Goal: Communication & Community: Answer question/provide support

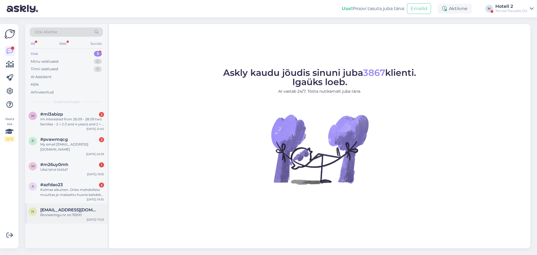
click at [72, 207] on span "[EMAIL_ADDRESS][DOMAIN_NAME]" at bounding box center [69, 209] width 58 height 5
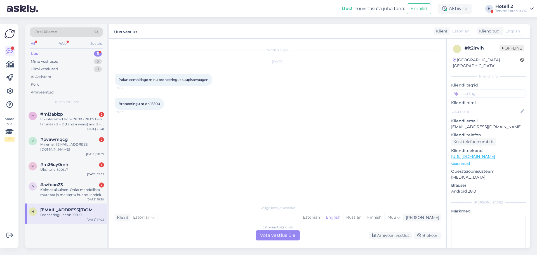
click at [268, 234] on div "Estonian to English Võta vestlus üle" at bounding box center [278, 235] width 44 height 10
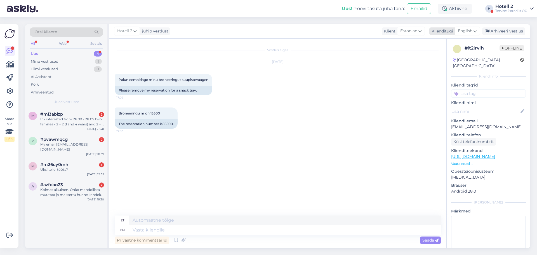
click at [468, 29] on span "English" at bounding box center [465, 31] width 15 height 6
type input "es"
click at [448, 62] on link "Estonian" at bounding box center [455, 64] width 62 height 9
click at [188, 229] on textarea at bounding box center [278, 229] width 326 height 12
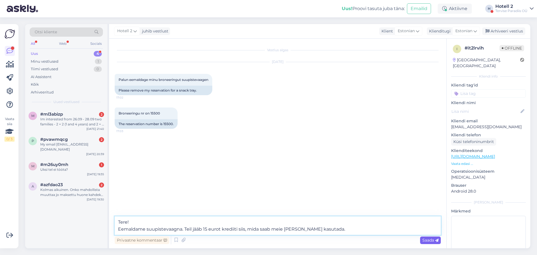
type textarea "Tere! Eemaldame suupistevaagna. Teil jääb 15 eurot krediiti siis, mida saab mei…"
click at [434, 239] on span "Saada" at bounding box center [431, 240] width 16 height 5
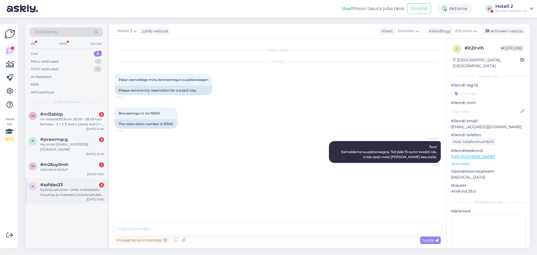
click at [76, 182] on div "#azfdao23 2" at bounding box center [72, 184] width 64 height 5
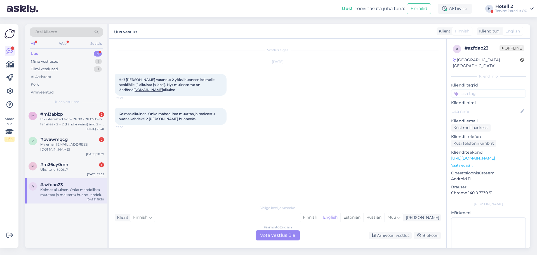
click at [273, 237] on div "Finnish to English Võta vestlus üle" at bounding box center [278, 235] width 44 height 10
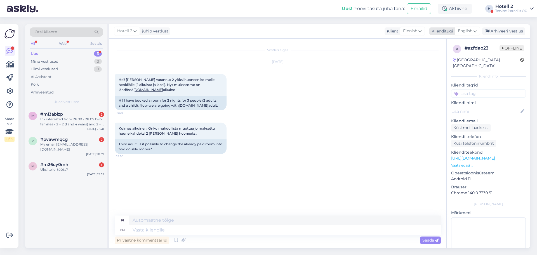
click at [477, 30] on icon at bounding box center [475, 31] width 3 height 6
drag, startPoint x: 444, startPoint y: 64, endPoint x: 423, endPoint y: 72, distance: 22.7
click at [444, 64] on link "Estonian" at bounding box center [455, 64] width 62 height 9
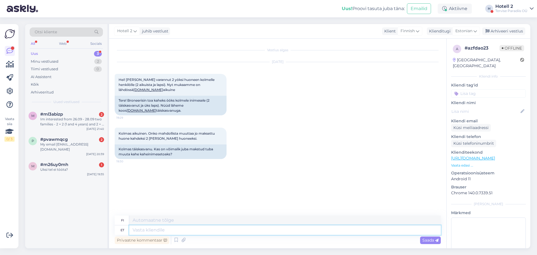
click at [166, 231] on textarea at bounding box center [285, 230] width 312 height 10
type textarea "Tere! Kas m"
type textarea "Hei! on"
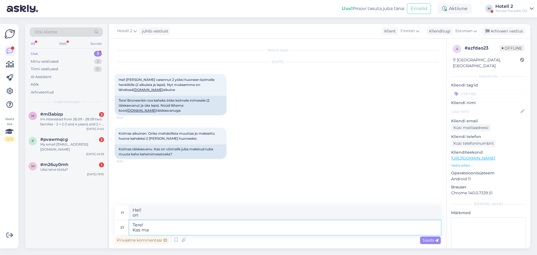
type textarea "Tere! Kas ma s"
type textarea "Hei! Voinko"
type textarea "Tere! Kas ma saan õigesti a"
type textarea "Hei! Ymmärsinkö tämän oikein?"
type textarea "Tere! Kas ma saan õigesti aru"
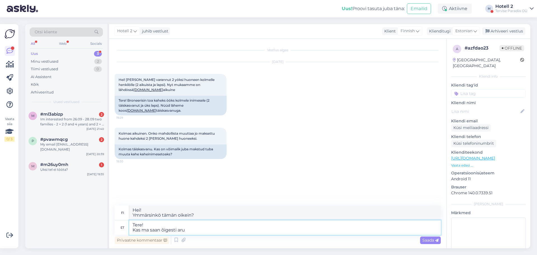
type textarea "Hei! Ymmärsinkö oikein?"
type textarea "Tere! Kas ma saan õigesti aru, et"
type textarea "Hei! Ymmärsinkö oikein, [PERSON_NAME]"
type textarea "Tere! Kas ma saan õigesti aru, et olete"
type textarea "Hei! Ymmärsinkö oikein, [PERSON_NAME] olet"
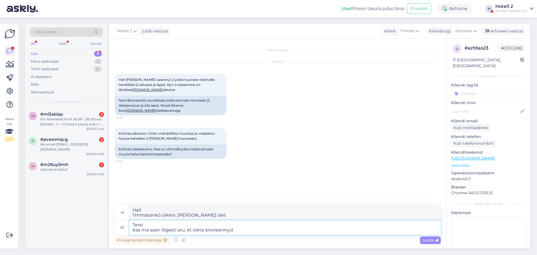
type textarea "Tere! Kas ma saan õigesti aru, et olete broneerinyd"
type textarea "Hei! Ymmärsinkö oikein, [PERSON_NAME] olet varannut"
type textarea "Tere! Kas ma saan õigesti aru, et olete broneerinud toa ku"
type textarea "Hei! Ymmärsinkö oikein, [PERSON_NAME] olet varannut huoneen?"
type textarea "Tere! Kas ma saan õigesti aru, et olete broneerinud toa kus o"
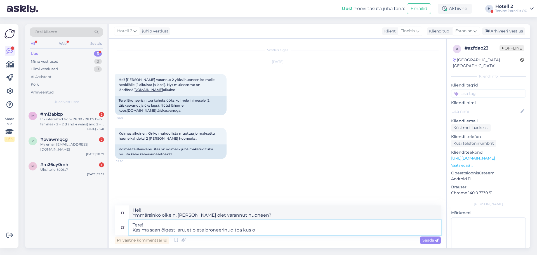
type textarea "Hei! Ymmärsinkö oikein, [PERSON_NAME] olet varannut huoneen, jossa"
type textarea "Tere! Kas ma saan õigesti aru, et olete broneerinud toa kus on"
type textarea "Hei! Ymmärsinkö oikein, [PERSON_NAME] olet varannut huoneen, jossa on"
type textarea "Tere! Kas ma saan õigesti aru, et olete broneerinud toa kus on [PERSON_NAME] i"
type textarea "Hei! Ymmärsinkö oikein, [PERSON_NAME] olet varannut huoneen, jossa on kolme"
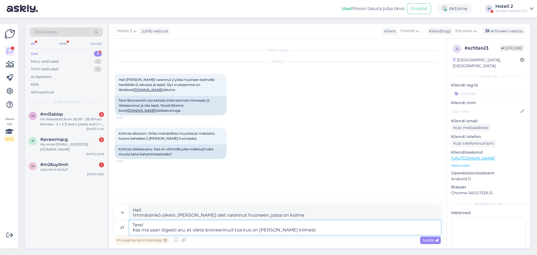
type textarea "Tere! Kas ma saan õigesti aru, et olete broneerinud toa kus on [PERSON_NAME] in…"
type textarea "Hei! Ymmärsinkö oikein, [PERSON_NAME] olet varannut huoneen kolmelle hengelle?"
type textarea "Tere! Kas ma saan õigesti aru, et olete broneerinud toa kus on [PERSON_NAME] in…"
type textarea "Hei! Ymmärsinkö oikein, [PERSON_NAME] olet varannut huoneen kolmelle hengelle ("
type textarea "Tere! Kas ma saan õigesti aru, et olete broneerinud toa kus on [PERSON_NAME] in…"
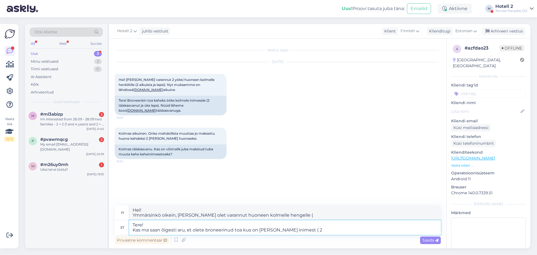
type textarea "Hei! Ymmärsinkö oikein, [PERSON_NAME] olet varannut huoneen kolmelle hengelle (…"
type textarea "Tere! Kas ma saan õigesti aru, et olete broneerinud toa kus on [PERSON_NAME] in…"
type textarea "Hei! Ymmärsinkö oikein, [PERSON_NAME] olet varannut huoneen kolmelle hengelle (…"
type textarea "Tere! Kas ma saan õigesti aru, et olete broneerinud toa kus on [PERSON_NAME] in…"
type textarea "Hei! Ymmärsinkö oikein, [PERSON_NAME] olet varannut huoneen kolmelle hengelle (…"
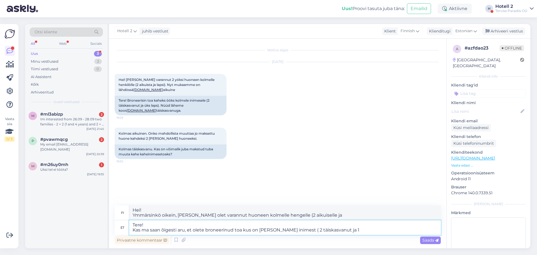
type textarea "Tere! Kas ma saan õigesti aru, et olete broneerinud toa kus on [PERSON_NAME] in…"
type textarea "Hei! Ymmärsinkö oikein, [PERSON_NAME] olet varannut huoneen kolmelle hengelle (…"
type textarea "Tere! Kas ma saan õigesti aru, et olete broneerinud toa kus on [PERSON_NAME] in…"
type textarea "Hei! Ymmärsinkö oikein, [PERSON_NAME] olet varannut huoneen kolmelle hengelle (…"
type textarea "Tere! Kas ma saan õigesti aru, et olete broneerinud toa kus on [PERSON_NAME] in…"
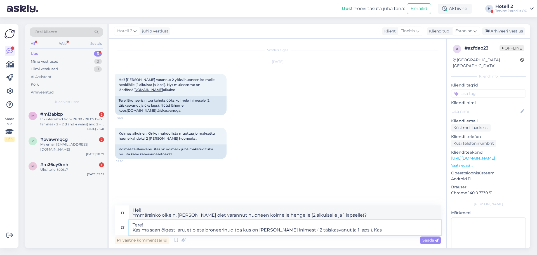
type textarea "Hei! Ymmärsinkö oikein, [PERSON_NAME] olet varannut huoneen kolmelle hengelle (…"
type textarea "Tere! Kas ma saan õigesti aru, et olete broneerinud toa kus on [PERSON_NAME] in…"
type textarea "Hei! Ymmärsinkö oikein, [PERSON_NAME] olet varannut huoneen kolmelle hengelle (…"
type textarea "Tere! Kas ma saan õigesti aru, et olete broneerinud toa kus on [PERSON_NAME] in…"
type textarea "Hei! Ymmärsinkö oikein, [PERSON_NAME] olet varannut huoneen kolmelle hengelle (…"
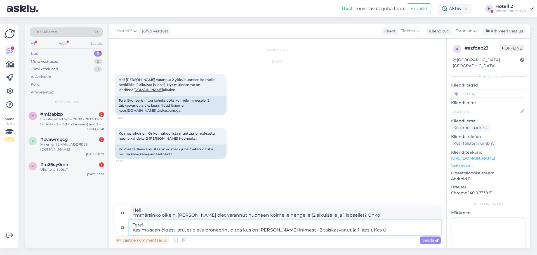
type textarea "Tere! Kas ma saan õigesti aru, et olete broneerinud toa kus on [PERSON_NAME] in…"
type textarea "Hei! Ymmärsinkö oikein, [PERSON_NAME] olet varannut huoneen kolmelle hengelle (…"
type textarea "Tere! Kas ma saan õigesti aru, et olete broneerinud toa kus on [PERSON_NAME] in…"
type textarea "Hei! Ymmärsinkö oikein, [PERSON_NAME] olet varannut huoneen kolmelle hengelle (…"
type textarea "Tere! Kas ma saan õigesti aru, et olete broneerinud toa kus on [PERSON_NAME] in…"
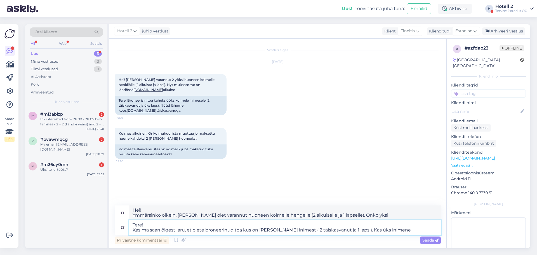
type textarea "Hei! Ymmärsinkö oikein, [PERSON_NAME] olet varannut huoneen kolmelle hengelle (…"
type textarea "Tere! Kas ma saan õigesti aru, et olete broneerinud toa kus on [PERSON_NAME] in…"
type textarea "Hei! Ymmärsinkö oikein, [PERSON_NAME] olet varannut huoneen kolmelle hengelle (…"
type textarea "Tere! Kas ma saan õigesti aru, et olete broneerinud toa kus on [PERSON_NAME] in…"
type textarea "Hei! Ymmärsinkö oikein, [PERSON_NAME] olet varannut huoneen kolmelle hengelle (…"
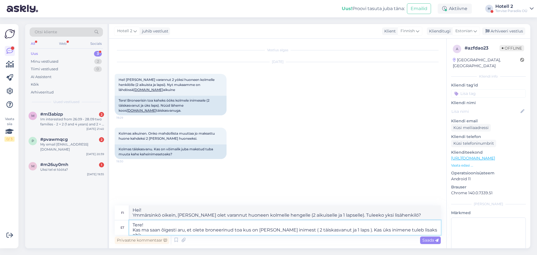
type textarea "Tere! Kas ma saan õigesti aru, et olete broneerinud toa kus on [PERSON_NAME] in…"
type textarea "Hei! Ymmärsinkö oikein, [PERSON_NAME] olet varannut huoneen kolmelle hengelle (…"
type textarea "Tere! Kas ma saan õigesti aru, et olete broneerinud toa kus on [PERSON_NAME] in…"
type textarea "Hei! Ymmärsinkö oikein, [PERSON_NAME] olet varannut huoneen kolmelle hengelle (…"
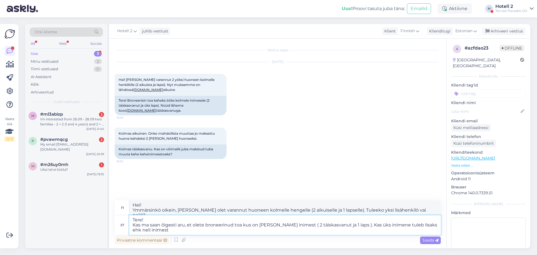
type textarea "Tere! Kas ma saan õigesti aru, et olete broneerinud toa kus on [PERSON_NAME] in…"
type textarea "Hei! Ymmärsinkö oikein, [PERSON_NAME] olet varannut huoneen kolmelle hengelle (…"
type textarea "Tere! Kas ma saan õigesti aru, et olete broneerinud toa kus on [PERSON_NAME] in…"
type textarea "Hei! Ymmärsinkö oikein, [PERSON_NAME] olet varannut huoneen kolmelle hengelle (…"
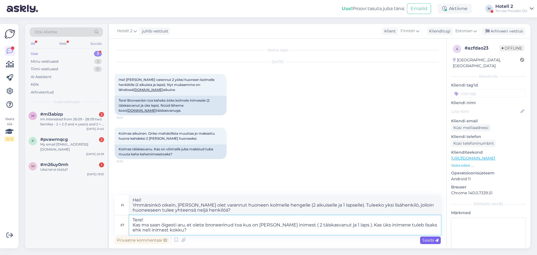
type textarea "Tere! Kas ma saan õigesti aru, et olete broneerinud toa kus on [PERSON_NAME] in…"
click at [426, 238] on span "Saada" at bounding box center [431, 240] width 16 height 5
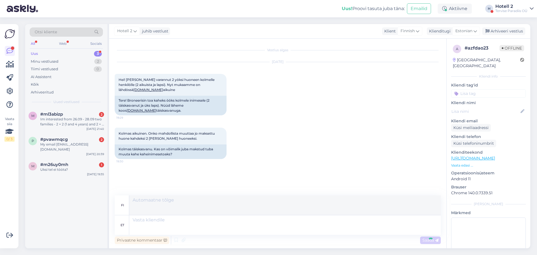
scroll to position [13, 0]
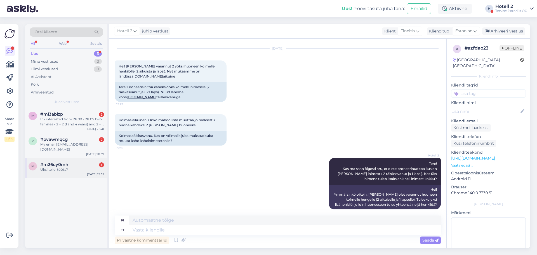
click at [76, 162] on div "#m26uy0mh 1" at bounding box center [72, 164] width 64 height 5
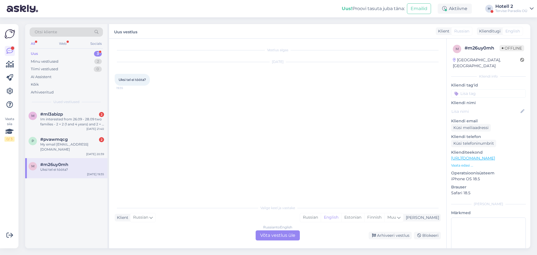
click at [269, 233] on div "Russian to English Võta vestlus üle" at bounding box center [278, 235] width 44 height 10
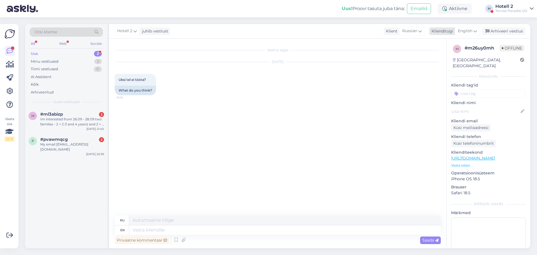
click at [465, 34] on span "English" at bounding box center [465, 31] width 15 height 6
click at [446, 64] on link "Estonian" at bounding box center [455, 64] width 62 height 9
click at [160, 231] on textarea at bounding box center [285, 230] width 312 height 10
type textarea "Tere!"
type textarea "Привет!"
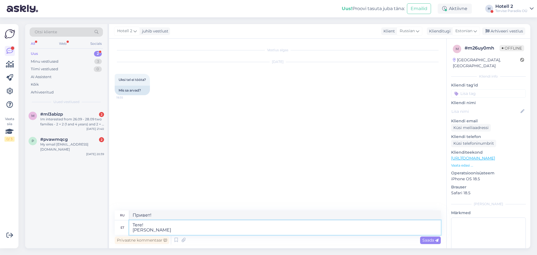
type textarea "Tere! Kui t"
type textarea "Привет! Если"
type textarea "Tere! Kui te"
type textarea "Привет! Если вы"
type textarea "Tere! Kui te helistasite"
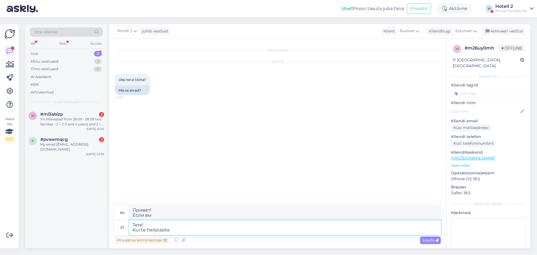
type textarea "Привет! Когда вы позвонили"
type textarea "Tere! Kui te helistasite [PERSON_NAME] m"
type textarea "Здравствуйте! Если вы звонили сегодня"
type textarea "Tere! Kui te helistasite [PERSON_NAME]"
type textarea "Здравствуйте! Если вы позвонили нам сегодня"
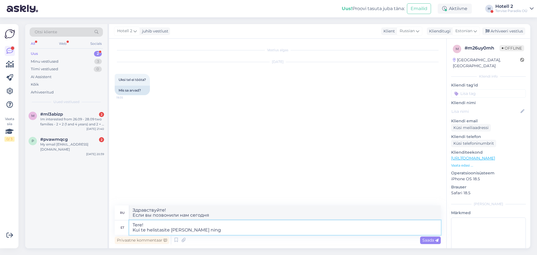
type textarea "Tere! Kui te helistasite [PERSON_NAME] ning m"
type textarea "Здравствуйте! Если вы позвонили нам сегодня и"
type textarea "Tere! Kui te helistasite [PERSON_NAME] ning me k"
type textarea "Здравствуйте! Если вы позвонили нам сегодня и мы"
type textarea "Tere! Kui te helistasite [PERSON_NAME] ning me kahjuks"
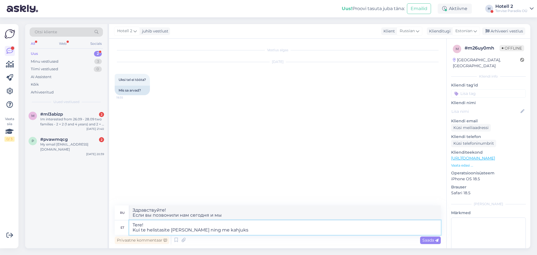
type textarea "Здравствуйте! Если вы позвонили нам сегодня, и мы, к сожалению,"
type textarea "Tere! Kui te helistasite [PERSON_NAME] ning me kahjuks ei"
type textarea "Здравствуйте! Если вы позвонили нам сегодня и, к сожалению, нас нет"
type textarea "Tere! Kui te helistasite [PERSON_NAME] ning me kahjuks ei vastanud, s"
type textarea "Здравствуйте! Если вы позвонили нам сегодня и, к сожалению, мы не ответили,"
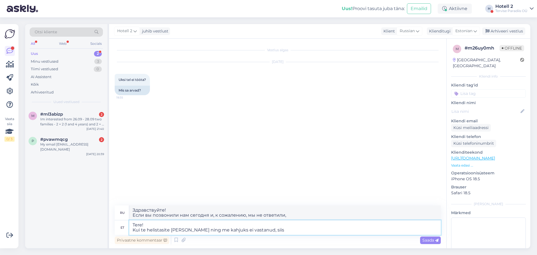
type textarea "Tere! Kui te helistasite [PERSON_NAME] ning me kahjuks ei vastanud, siis"
type textarea "Здравствуйте! Если вы звонили нам сегодня и, к сожалению, мы не ответили, то"
type textarea "Tere! Kui te helistasite [PERSON_NAME] ning me kahjuks ei vastanud, siis palume"
type textarea "Здравствуйте! Если вы звонили нам сегодня и, к сожалению, мы не ответили, пожал…"
type textarea "Tere! Kui te helistasite [PERSON_NAME] ning me kahjuks ei vastanud, siis palume…"
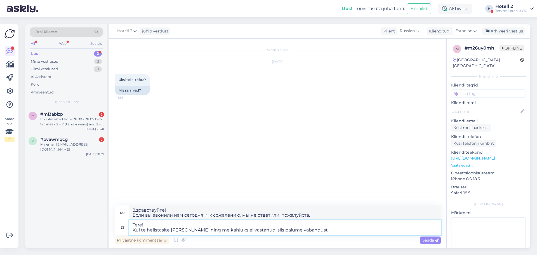
type textarea "Здравствуйте! Если вы звонили нам сегодня, и, к сожалению, мы не ответили, прин…"
type textarea "Tere! Kui te helistasite [PERSON_NAME] ning me kahjuks ei vastanud, siis palume…"
type textarea "Здравствуйте! Если вы звонили нам сегодня и, к сожалению, мы не ответили, прино…"
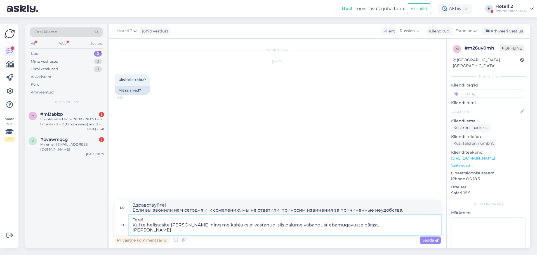
type textarea "Tere! Kui te helistasite [PERSON_NAME] ning me kahjuks ei vastanud, siis palume…"
type textarea "Здравствуйте! Если вы звонили нам сегодня, и, к сожалению, мы не ответили, прин…"
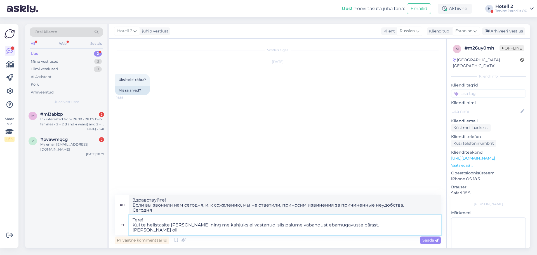
type textarea "Tere! Kui te helistasite [PERSON_NAME] ning me kahjuks ei vastanud, siis palume…"
type textarea "Здравствуйте! Если вы звонили нам сегодня, и, к сожалению, мы не ответили, прин…"
type textarea "Tere! Kui te helistasite [PERSON_NAME] ning me kahjuks ei vastanud, siis palume…"
type textarea "Здравствуйте! Если вы звонили нам сегодня, и, к сожалению, мы не ответили, прин…"
type textarea "Tere! Kui te helistasite [PERSON_NAME] ning me kahjuks ei vastanud, siis palume…"
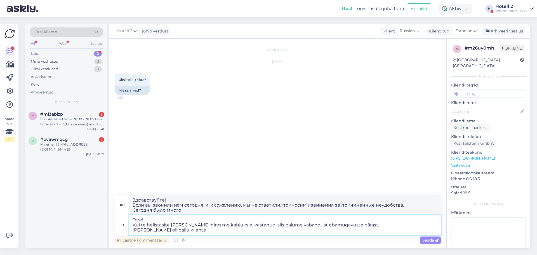
type textarea "Здравствуйте! Если вы звонили нам сегодня, и, к сожалению, мы не ответили, прин…"
type textarea "Tere! Kui te helistasite [PERSON_NAME] ning me kahjuks ei vastanud, siis palume…"
type textarea "Здравствуйте! Если вы звонили нам сегодня, и, к сожалению, мы не ответили, прин…"
type textarea "Tere! Kui te helistasite [PERSON_NAME] ning me kahjuks ei vastanud, siis palume…"
type textarea "Здравствуйте! Если вы звонили нам сегодня, и, к сожалению, мы не ответили, прин…"
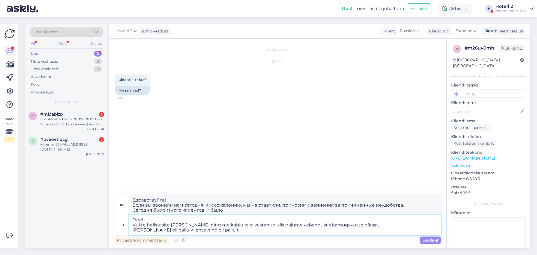
type textarea "Tere! Kui te helistasite [PERSON_NAME] ning me kahjuks ei vastanud, siis palume…"
type textarea "Здравствуйте! Если вы звонили нам сегодня, и, к сожалению, мы не ответили, прин…"
type textarea "Tere! Kui te helistasite [PERSON_NAME] ning me kahjuks ei vastanud, siis palume…"
type textarea "Здравствуйте! Если вы звонили нам сегодня, и, к сожалению, мы не ответили, прин…"
type textarea "Tere! Kui te helistasite [PERSON_NAME] ning me kahjuks ei vastanud, siis palume…"
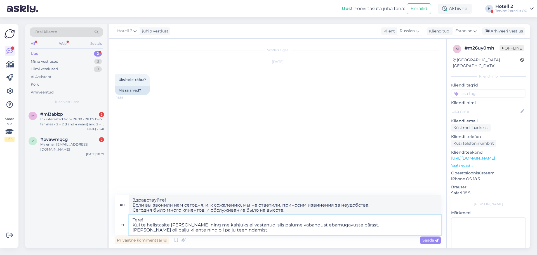
type textarea "Здравствуйте! Если вы звонили нам сегодня, и, к сожалению, мы не ответили, прин…"
type textarea "Tere! Kui te helistasite [PERSON_NAME] ning me kahjuks ei vastanud, siis palume…"
type textarea "Здравствуйте! Если вы звонили нам сегодня, и, к сожалению, мы не ответили, прин…"
type textarea "Tere! Kui te helistasite [PERSON_NAME] ning me kahjuks ei vastanud, siis palume…"
type textarea "Здравствуйте! Если вы звонили нам сегодня, и, к сожалению, мы не ответили, прин…"
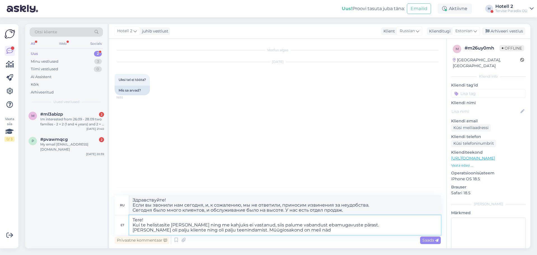
type textarea "Tere! Kui te helistasite [PERSON_NAME] ning me kahjuks ei vastanud, siis palume…"
type textarea "Здравствуйте! Если вы звонили нам сегодня, и, к сожалению, мы не ответили, прин…"
type textarea "Tere! Kui te helistasite [PERSON_NAME] ning me kahjuks ei vastanud, siis palume…"
type textarea "Здравствуйте! Если вы звонили нам сегодня, и, к сожалению, мы не ответили, прин…"
type textarea "Tere! Kui te helistasite [PERSON_NAME] ning me kahjuks ei vastanud, siis palume…"
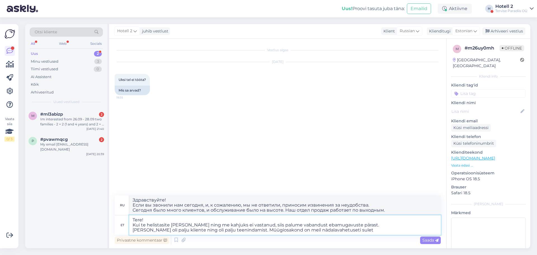
type textarea "Здравствуйте! Если вы звонили нам сегодня, и, к сожалению, мы не ответили, прин…"
type textarea "Tere! Kui te helistasite [PERSON_NAME] ning me kahjuks ei vastanud, siis palume…"
type textarea "Здравствуйте! Если вы звонили нам сегодня, и, к сожалению, мы не ответили, прин…"
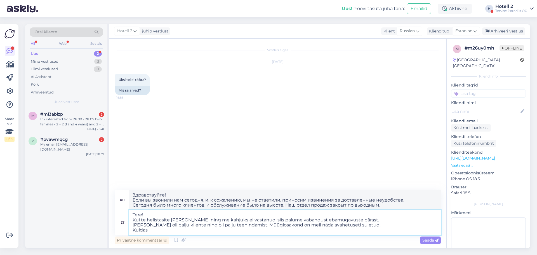
type textarea "Tere! Kui te helistasite [PERSON_NAME] ning me kahjuks ei vastanud, siis palume…"
type textarea "Здравствуйте! Если вы звонили нам сегодня, и, к сожалению, мы не ответили, прин…"
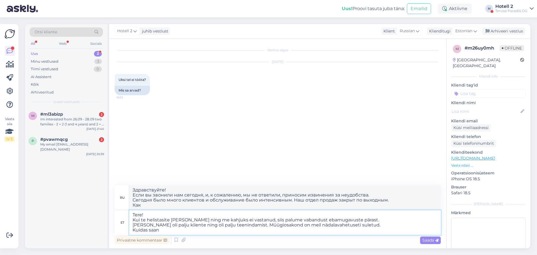
type textarea "Tere! Kui te helistasite [PERSON_NAME] ning me kahjuks ei vastanud, siis palume…"
type textarea "Здравствуйте! Если вы звонили нам сегодня, и, к сожалению, мы не ответили, прин…"
type textarea "Tere! Kui te helistasite [PERSON_NAME] ning me kahjuks ei vastanud, siis palume…"
type textarea "Здравствуйте! Если вы звонили нам сегодня, и, к сожалению, мы не ответили, прин…"
type textarea "Tere! Kui te helistasite [PERSON_NAME] ning me kahjuks ei vastanud, siis palume…"
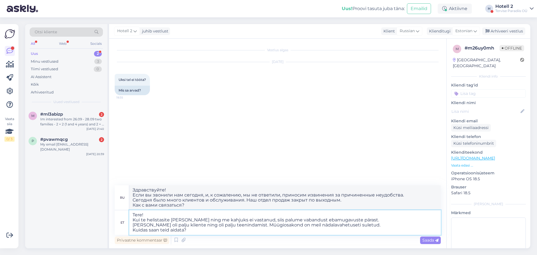
type textarea "Здравствуйте! Если вы звонили нам сегодня, и, к сожалению, мы не ответили, прин…"
type textarea "Tere! Kui te helistasite [PERSON_NAME] ning me kahjuks ei vastanud, siis palume…"
click at [427, 240] on span "Saada" at bounding box center [431, 240] width 16 height 5
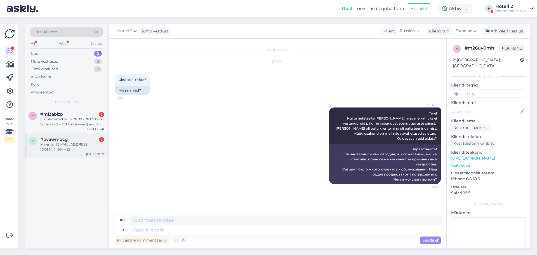
click at [72, 144] on div "My email [EMAIL_ADDRESS][DOMAIN_NAME]" at bounding box center [72, 147] width 64 height 10
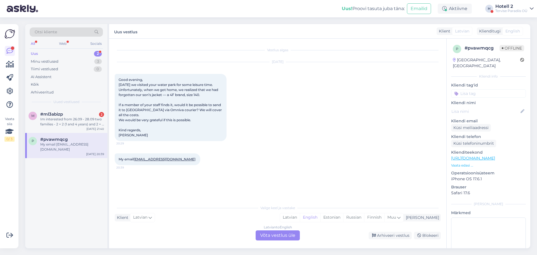
click at [282, 233] on div "Latvian to English Võta vestlus üle" at bounding box center [278, 235] width 44 height 10
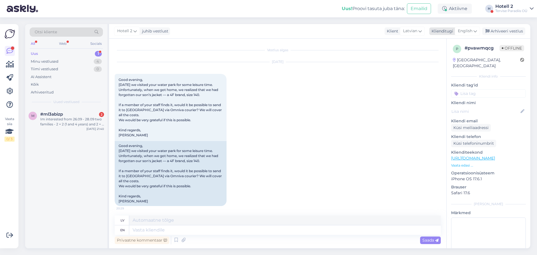
click at [470, 30] on span "English" at bounding box center [465, 31] width 15 height 6
click at [439, 63] on link "Estonian" at bounding box center [455, 64] width 62 height 9
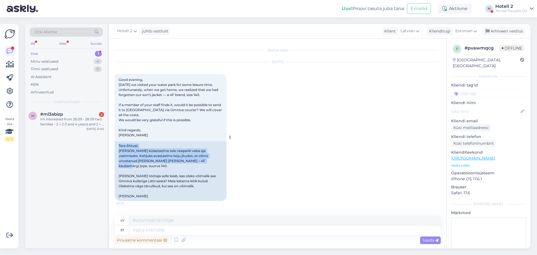
drag, startPoint x: 118, startPoint y: 140, endPoint x: 180, endPoint y: 158, distance: 64.4
click at [180, 158] on div "Tere õhtust, [PERSON_NAME] külastasime teie veeparki vaba aja veetmiseks. Kahju…" at bounding box center [171, 171] width 112 height 60
copy div "Tere õhtust, [PERSON_NAME] külastasime teie veeparki vaba aja veetmiseks. Kahju…"
click at [206, 201] on div "[DATE] Good evening, [DATE] we visited your water park for some leisure time. U…" at bounding box center [278, 131] width 326 height 151
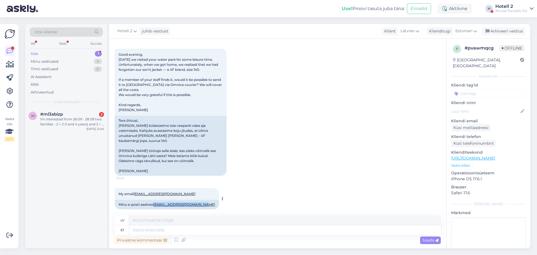
drag, startPoint x: 204, startPoint y: 199, endPoint x: 155, endPoint y: 198, distance: 49.0
click at [155, 200] on div "Minu e-posti aadress [EMAIL_ADDRESS][DOMAIN_NAME]" at bounding box center [167, 205] width 104 height 10
copy link "[EMAIL_ADDRESS][DOMAIN_NAME]"
click at [219, 198] on div at bounding box center [221, 198] width 5 height 21
click at [188, 233] on textarea at bounding box center [285, 230] width 312 height 10
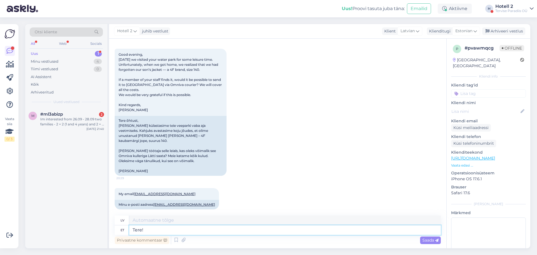
type textarea "Tere!"
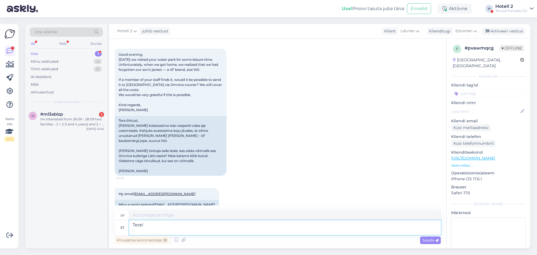
type textarea "Sveiki!"
type textarea "Tere! Kirjutasin"
type textarea "Sveiki! Es rakstīju"
type textarea "Tere! Kirjutasin veekeskusele"
type textarea "Sveiki! Es uzrakstīju akvaparkam"
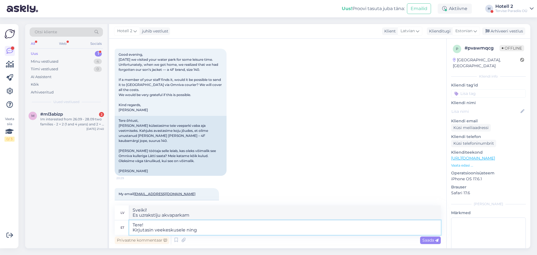
type textarea "Tere! Kirjutasin veekeskusele ning"
type textarea "Sveiki! Es uzrakstīju ūdens centram un"
type textarea "Tere! Kirjutasin veekeskusele ning lähima"
type textarea "Sveiki! Es rakstīju uz ūdens centru un tuvāko"
type textarea "Tere! Kirjutasin veekeskusele ning lähima aja j"
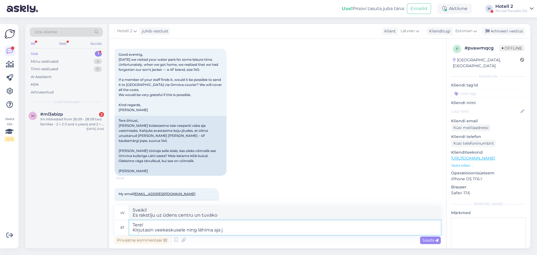
type textarea "Sveiki! Es uzrakstīju uz ūdens centru un tuvāko laiku"
type textarea "Tere! Kirjutasin veekeskusele ning lähima aja jooksul s"
type textarea "Sveiki! Es uzrakstīju ūdens centram un drīz sazināšos."
type textarea "Tere! Kirjutasin veekeskusele ning lähima aja jooksul saame t"
type textarea "Sveiki! Es rakstīju uz ūdens centru, un drīzumā mēs no jums dzirdēsim."
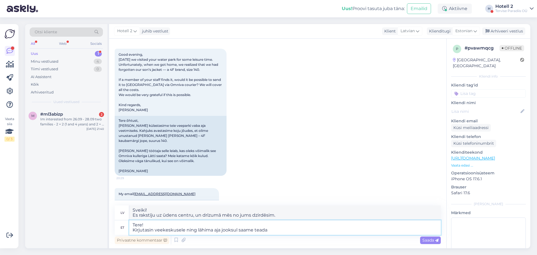
type textarea "Tere! Kirjutasin veekeskusele ning lähima aja jooksul saame teada k"
type textarea "Sveiki! Es uzrakstīju akvaparkam, un drīz uzzināsim."
type textarea "Tere! Kirjutasin veekeskusele ning lähima aja jooksul saame teada kas l"
type textarea "Sveiki! Es rakstīju uz ūdens centru, un drīz uzzināsim, vai"
type textarea "Tere! Kirjutasin veekeskusele ning lähima aja jooksul saame teada kas leidub"
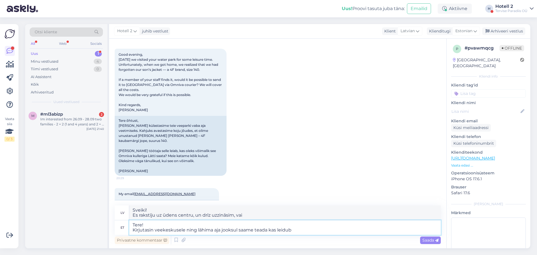
type textarea "Sveiki! Es uzrakstīju ūdens centram, un drīz uzzināsim, vai tāds būs."
type textarea "Tere! Kirjutasin veekeskusele ning lähima aja jooksul saame teada kas leidub te…"
type textarea "Sveiki! Es uzrakstīju uz ūdens centru, un drīz uzzināsim, vai jums kāds ir piem…"
type textarea "Tere! Kirjutasin veekeskusele ning lähima aja jooksul saame teada kas leidub te…"
type textarea "Sveiki! Es uzrakstīju uz akvaparku, un drīz uzzināsim, [PERSON_NAME] dēls ir pi…"
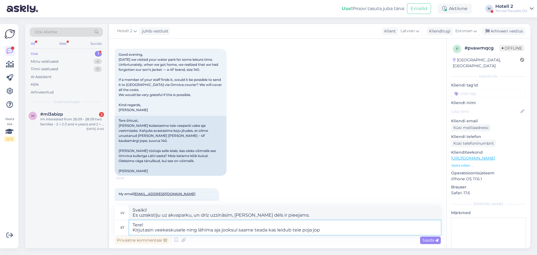
type textarea "Tere! Kirjutasin veekeskusele ning lähima aja jooksul saame teada kas leidub te…"
type textarea "Sveiki! Es uzrakstīju uz akvaparku, un drīz uzzināsim, vai jūsu dēla jaka ir pi…"
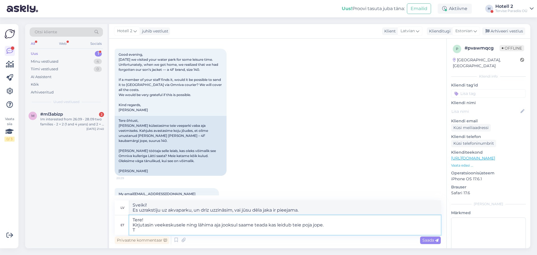
type textarea "Tere! Kirjutasin veekeskusele ning lähima aja jooksul saame teada kas leidub te…"
type textarea "Sveiki! Es uzrakstīju uz akvaparku, un mēs drīz uzzināsim, vai jūsu dēla jaka i…"
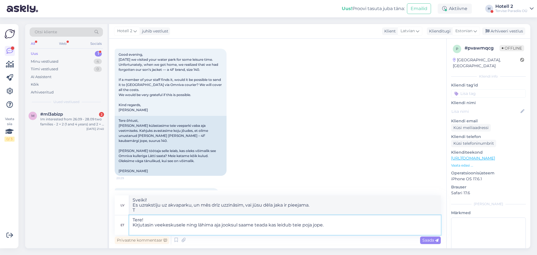
type textarea "Tere! Kirjutasin veekeskusele ning lähima aja jooksul saame teada kas leidub te…"
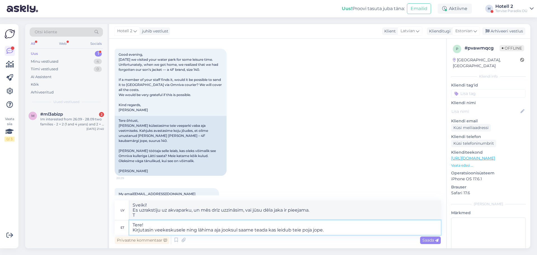
type textarea "Sveiki! Es uzrakstīju uz akvaparku, un drīz uzzināsim, vai jūsu dēla jaka ir pi…"
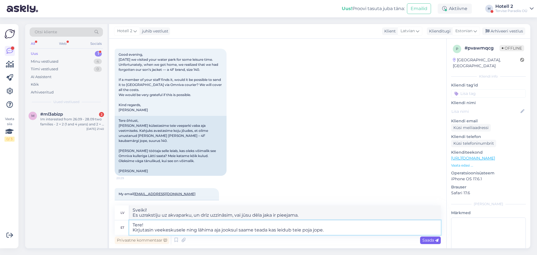
type textarea "Tere! Kirjutasin veekeskusele ning lähima aja jooksul saame teada kas leidub te…"
click at [432, 240] on span "Saada" at bounding box center [431, 240] width 16 height 5
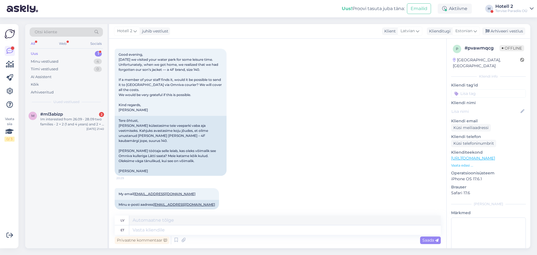
scroll to position [79, 0]
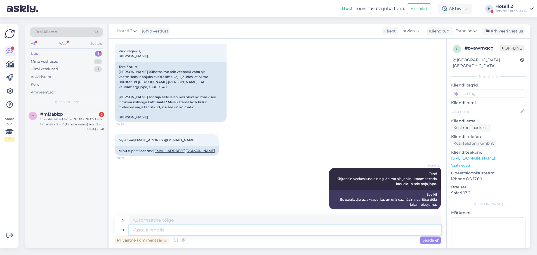
click at [268, 228] on textarea at bounding box center [285, 230] width 312 height 10
type textarea "Anname"
type textarea "Mēs dodam"
type textarea "Anname teile s"
type textarea "Mēs jums dodam"
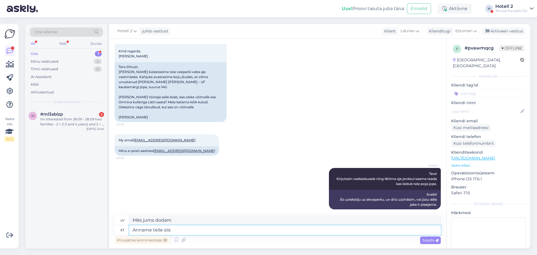
type textarea "Anname teile siis"
type textarea "Mēs jums to tad dosim"
type textarea "Anname teile siis teada."
type textarea "Tad mēs jums paziņosim."
type textarea "Anname teile siis teada."
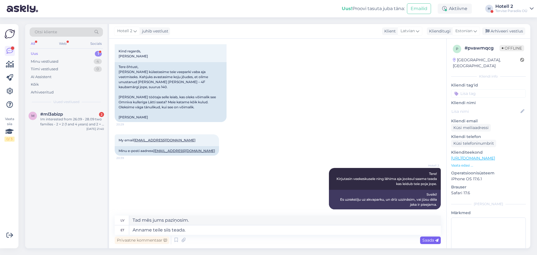
click at [423, 237] on div "Saada" at bounding box center [430, 240] width 21 height 8
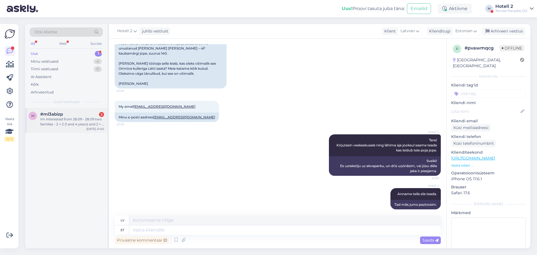
click at [81, 121] on div "Im interested from 26.09 - 28.09 two families - 2 + 2 (1 and 4 years) and 2 + 2…" at bounding box center [72, 122] width 64 height 10
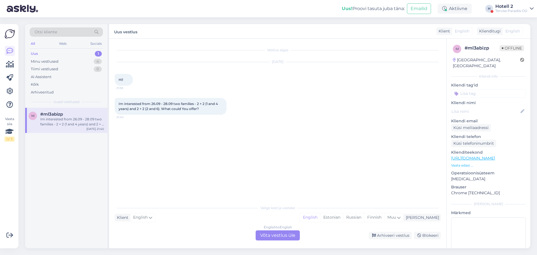
click at [265, 233] on div "English to English Võta vestlus üle" at bounding box center [278, 235] width 44 height 10
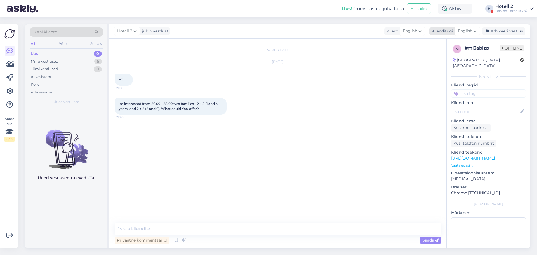
click at [469, 28] on span "English" at bounding box center [465, 31] width 15 height 6
click at [442, 65] on link "Estonian" at bounding box center [455, 64] width 62 height 9
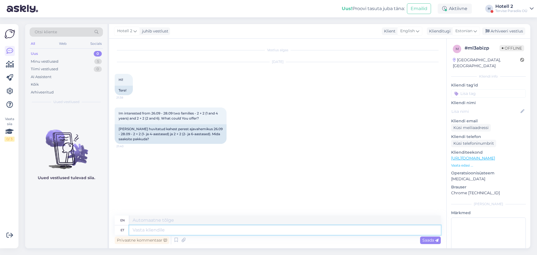
click at [165, 231] on textarea at bounding box center [285, 230] width 312 height 10
click at [147, 230] on textarea at bounding box center [285, 230] width 312 height 10
type textarea "Tere!"
type textarea "Hello!"
type textarea "Tere! Kahjuks"
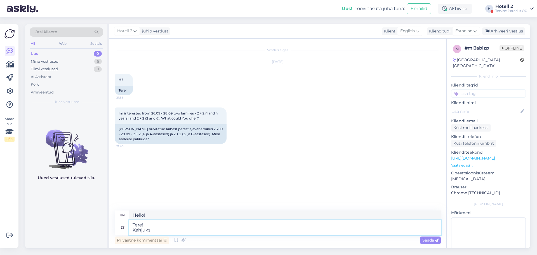
type textarea "Hello! Unfortunately"
type textarea "Tere! Kahjuks [PERSON_NAME]"
type textarea "Hello! Unfortunately they"
type textarea "Tere! Kahjuks [PERSON_NAME] kuupäevil"
type textarea "Hello! Unfortunately on these dates"
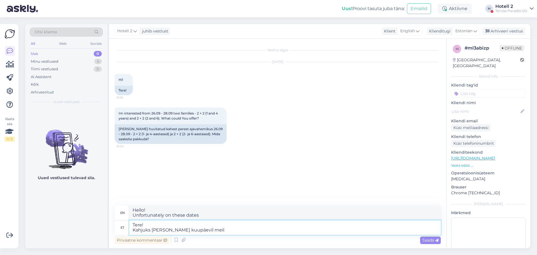
type textarea "Tere! Kahjuks [PERSON_NAME] kuupäevil meil p"
type textarea "Hello! Unfortunately, on these dates we"
type textarea "Tere! Kahjuks [PERSON_NAME] kuupäevil meil peretuba"
type textarea "Hello! Unfortunately, we have no family rooms on these dates."
type textarea "Tere! Kahjuks [PERSON_NAME] kuupäevil meil peretuba pole"
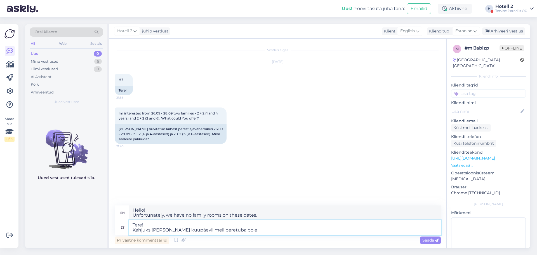
type textarea "Hello! Unfortunately we do not have a family room on these dates"
type textarea "Tere! Kahjuks [PERSON_NAME] kuupäevil meil peretuba pole pakkuda."
type textarea "Hello! Unfortunately, we do not have a family room available on these dates."
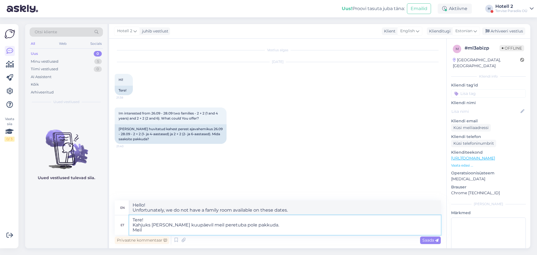
type textarea "Tere! Kahjuks [PERSON_NAME] kuupäevil meil peretuba pole pakkuda. Meil o"
type textarea "Hello! Unfortunately, we do not have a family room available on these dates. We…"
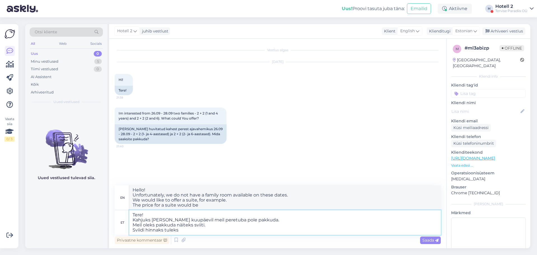
click at [203, 230] on textarea "Tere! Kahjuks [PERSON_NAME] kuupäevil meil peretuba pole pakkuda. Meil oleks pa…" at bounding box center [285, 222] width 312 height 25
click at [437, 240] on icon at bounding box center [436, 240] width 3 height 3
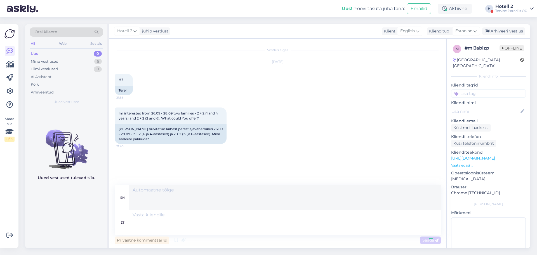
scroll to position [18, 0]
